Goal: Find contact information: Find contact information

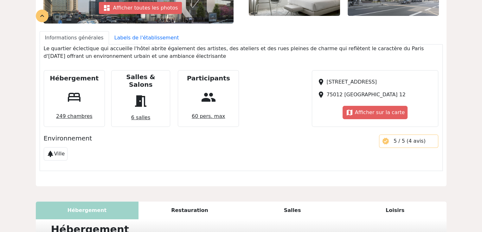
scroll to position [254, 0]
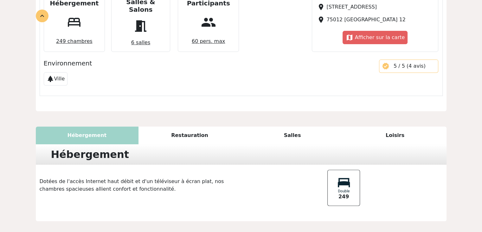
click at [206, 132] on div "Restauration" at bounding box center [190, 135] width 103 height 18
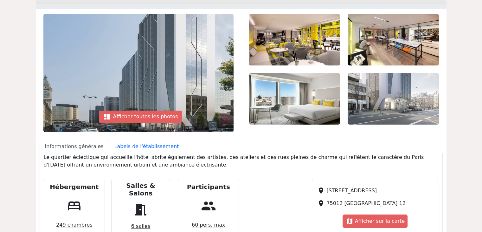
scroll to position [0, 0]
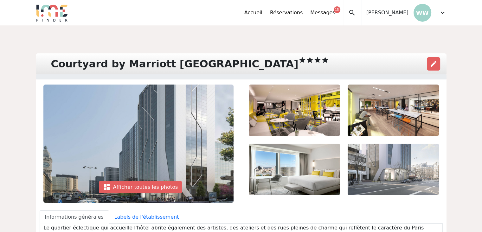
click at [445, 13] on span "expand_more" at bounding box center [443, 13] width 8 height 8
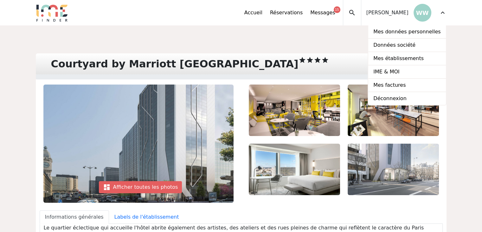
click at [335, 15] on link "Messages 15" at bounding box center [322, 13] width 25 height 8
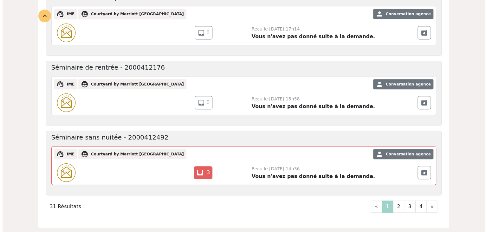
scroll to position [646, 0]
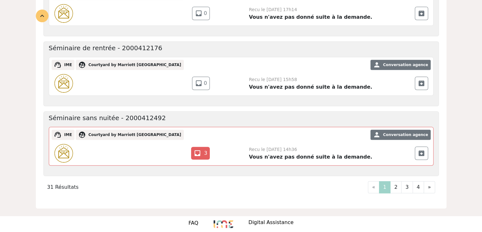
click at [267, 218] on p "Digital Assistance" at bounding box center [271, 222] width 45 height 9
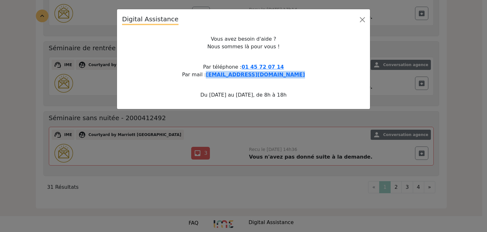
drag, startPoint x: 294, startPoint y: 75, endPoint x: 216, endPoint y: 76, distance: 78.7
click at [216, 76] on p "Par téléphone : 01 45 72 07 14 Par mail : serviceachats@ime-groupe.com" at bounding box center [243, 70] width 243 height 15
click at [228, 73] on span "serviceachats@ime-groupe.com" at bounding box center [255, 74] width 99 height 6
click at [362, 23] on button "Close" at bounding box center [362, 20] width 10 height 10
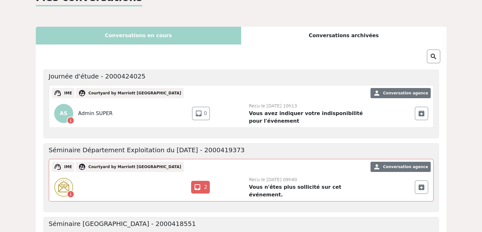
scroll to position [0, 0]
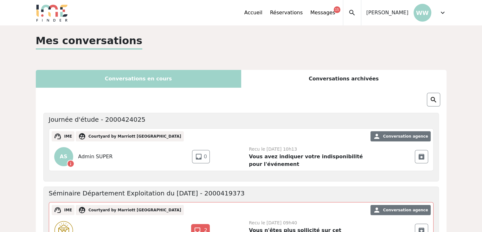
click at [416, 12] on p "WW" at bounding box center [423, 13] width 18 height 18
click at [446, 10] on span "expand_more" at bounding box center [443, 13] width 8 height 8
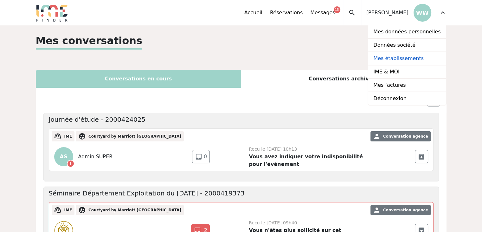
click at [412, 57] on link "Mes établissements" at bounding box center [407, 58] width 77 height 13
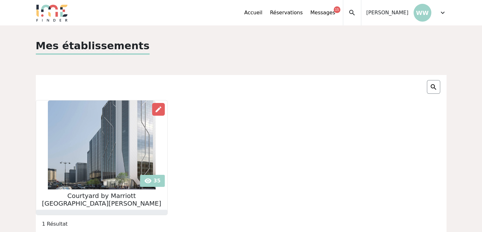
click at [84, 196] on h2 "Courtyard by Marriott [GEOGRAPHIC_DATA]" at bounding box center [101, 199] width 131 height 15
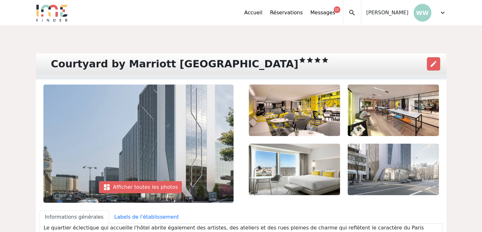
click at [429, 15] on p "WW" at bounding box center [423, 13] width 18 height 18
click at [397, 15] on span "[PERSON_NAME]" at bounding box center [388, 13] width 42 height 8
click at [438, 16] on div "Accueil Réservations Messages 15 Mes données personnelles Données société Mes é…" at bounding box center [346, 12] width 202 height 25
click at [446, 13] on span "expand_more" at bounding box center [443, 13] width 8 height 8
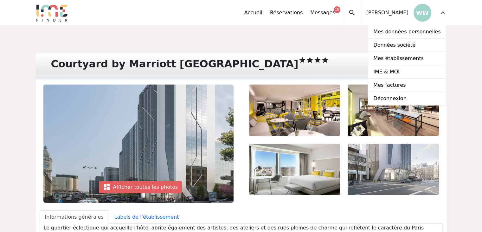
click at [342, 72] on div "Courtyard by Marriott Paris Gare de Lyon star star star star edit" at bounding box center [241, 63] width 411 height 21
click at [442, 15] on span "expand_more" at bounding box center [443, 13] width 8 height 8
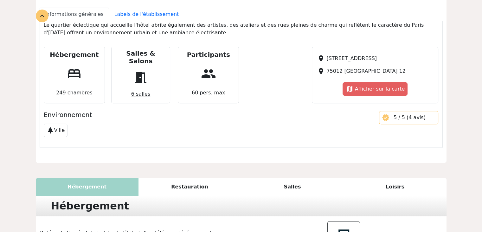
scroll to position [273, 0]
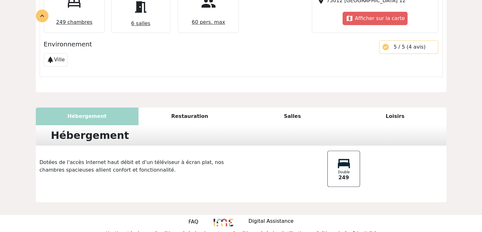
click at [199, 112] on div "Restauration" at bounding box center [190, 116] width 103 height 18
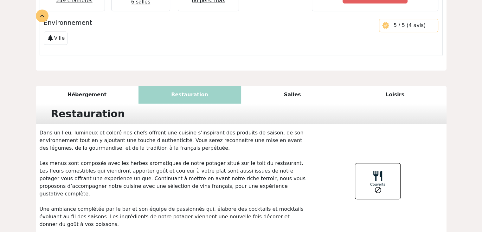
scroll to position [326, 0]
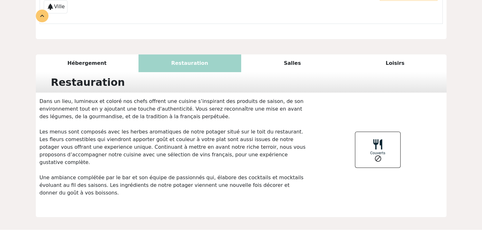
click at [289, 54] on div "Salles" at bounding box center [292, 63] width 103 height 18
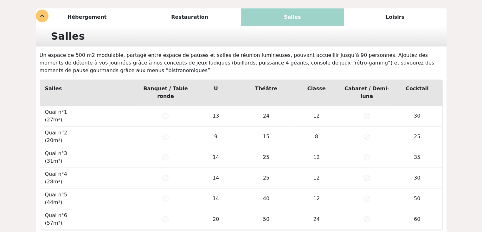
scroll to position [420, 0]
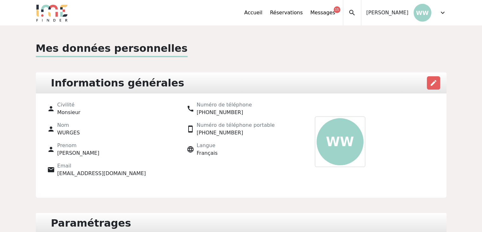
drag, startPoint x: 144, startPoint y: 171, endPoint x: 57, endPoint y: 180, distance: 87.4
click at [57, 180] on div "person Civilité Monsieur person Nom WURGES person Prenom [PERSON_NAME] email Em…" at bounding box center [102, 141] width 140 height 81
copy span "[EMAIL_ADDRESS][DOMAIN_NAME]"
